Goal: Information Seeking & Learning: Learn about a topic

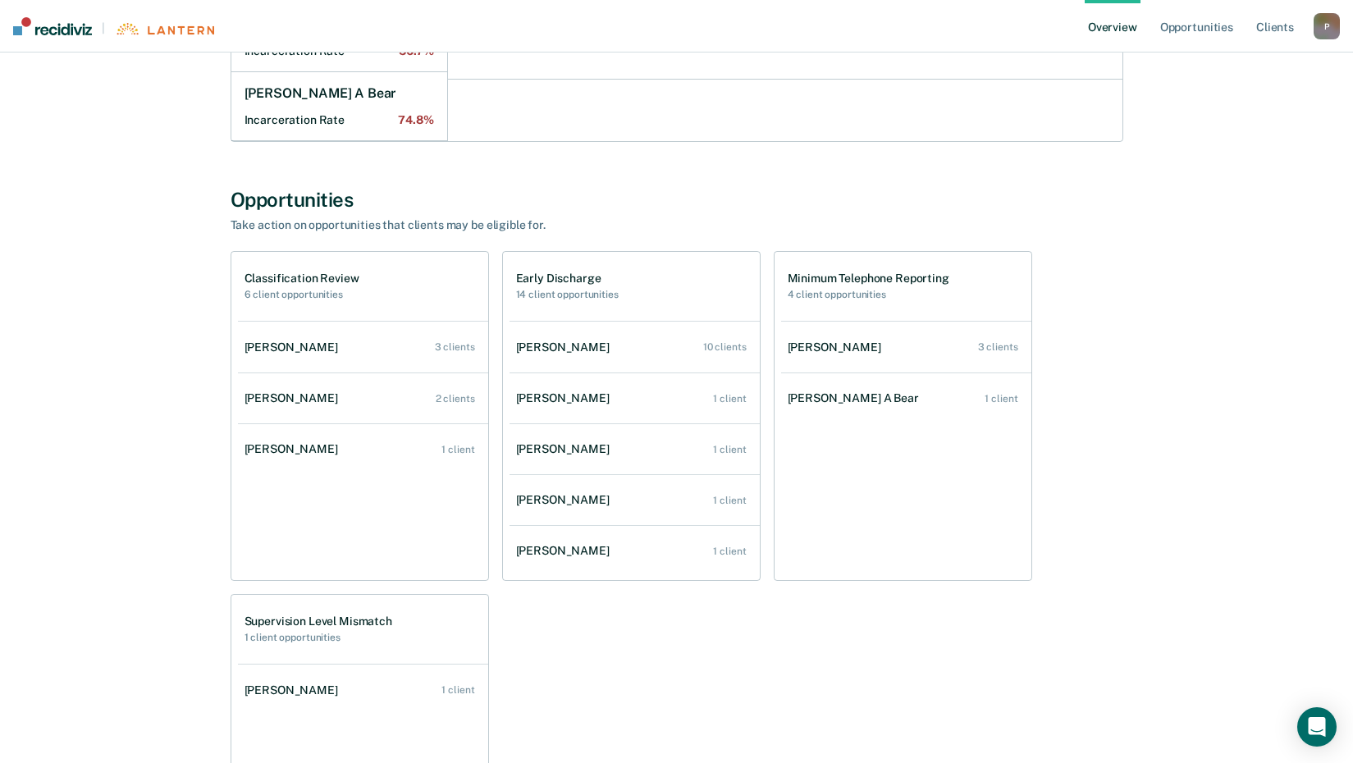
scroll to position [492, 0]
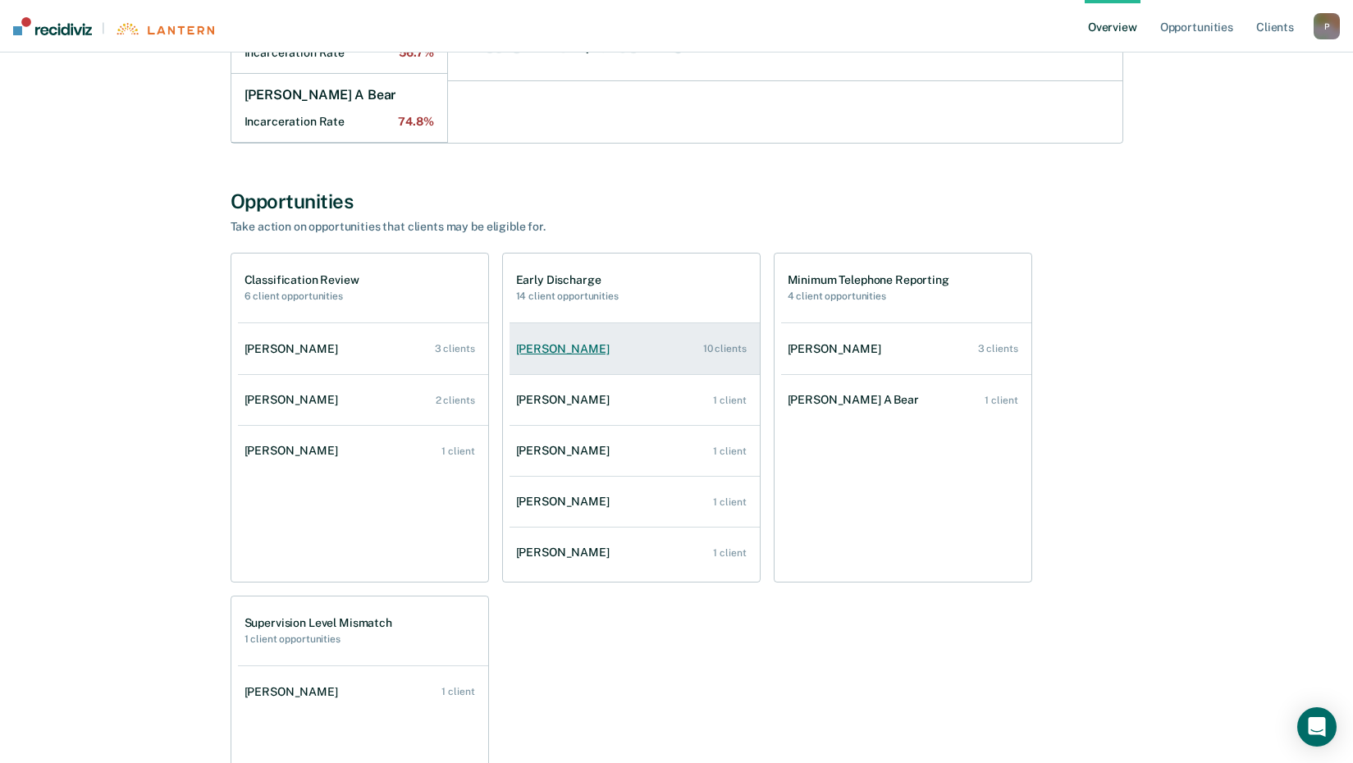
click at [549, 349] on div "[PERSON_NAME]" at bounding box center [566, 349] width 100 height 14
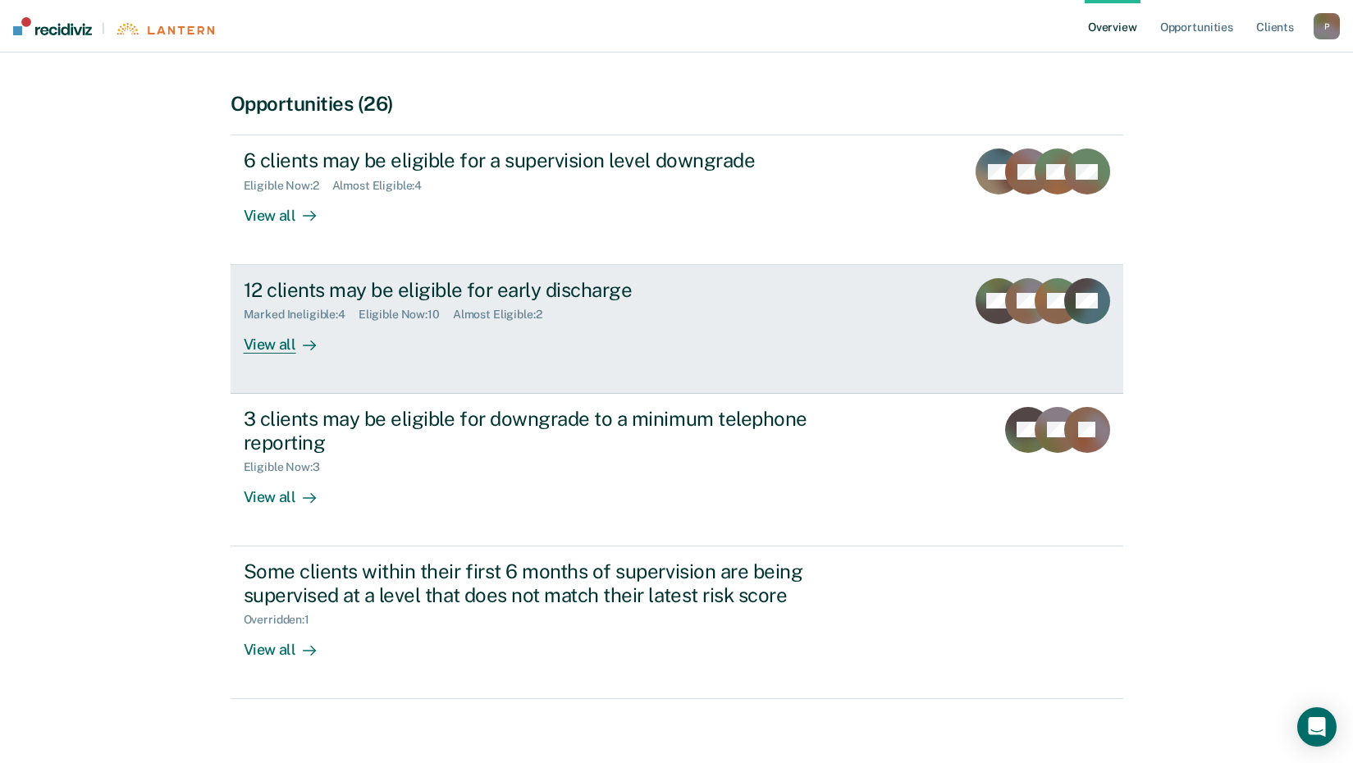
scroll to position [471, 0]
